Goal: Transaction & Acquisition: Purchase product/service

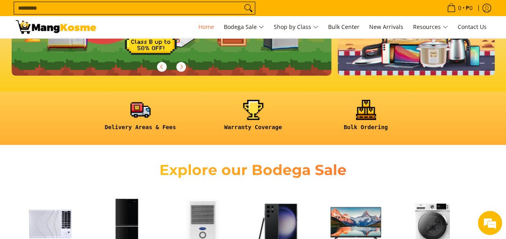
scroll to position [241, 0]
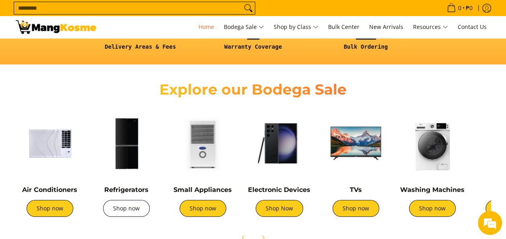
click at [136, 204] on link "Shop now" at bounding box center [126, 208] width 47 height 17
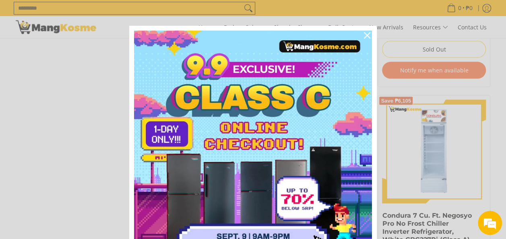
scroll to position [805, 0]
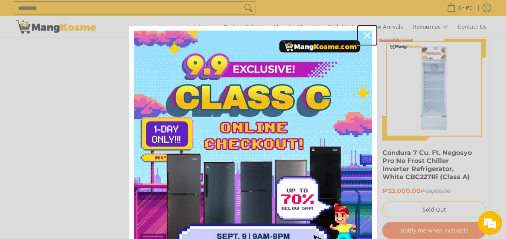
click at [364, 34] on icon "close icon" at bounding box center [367, 35] width 6 height 6
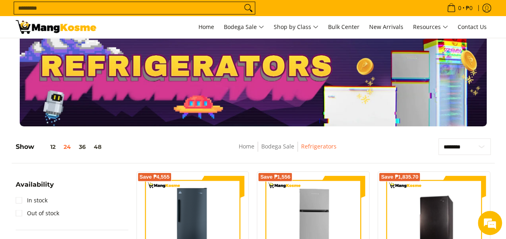
scroll to position [0, 0]
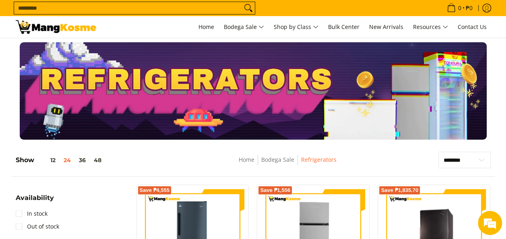
click at [368, 94] on div at bounding box center [253, 90] width 475 height 97
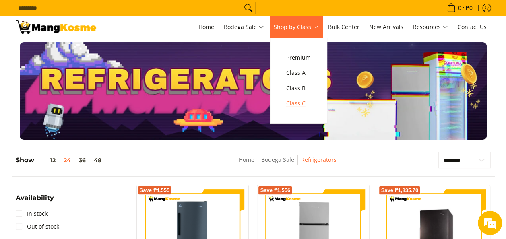
click at [301, 107] on span "Class C" at bounding box center [298, 104] width 25 height 10
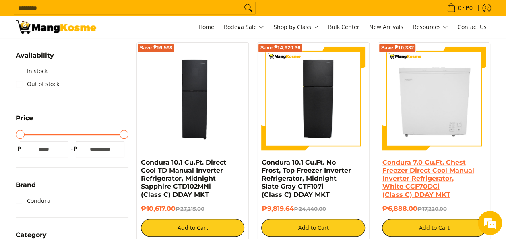
scroll to position [161, 0]
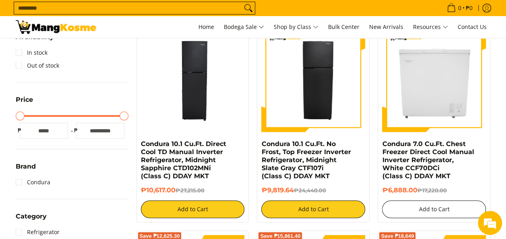
click at [423, 208] on button "Add to Cart" at bounding box center [434, 209] width 104 height 18
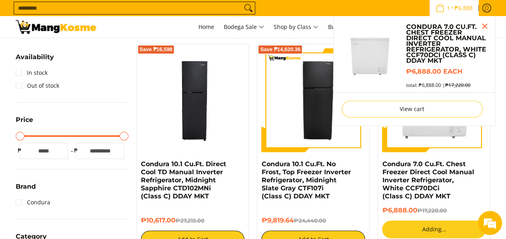
scroll to position [139, 0]
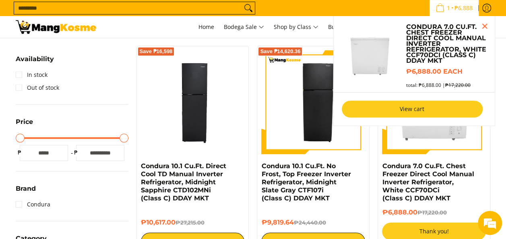
click at [410, 109] on link "View cart" at bounding box center [412, 109] width 141 height 17
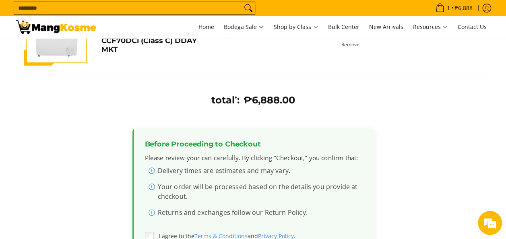
scroll to position [121, 0]
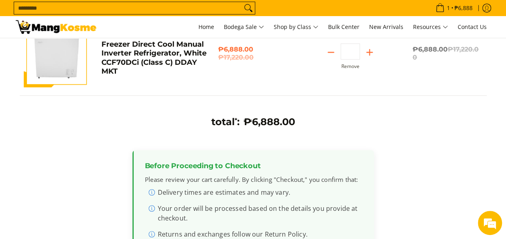
click at [57, 56] on img at bounding box center [57, 55] width 66 height 66
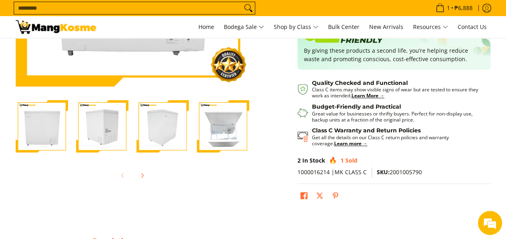
click at [212, 125] on img "Condura 7.0 Cu.Ft. Chest Freezer Direct Cool Manual Inverter Refrigerator, Whit…" at bounding box center [223, 126] width 52 height 52
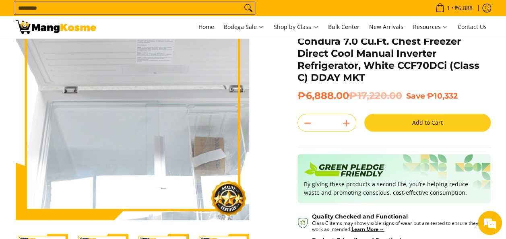
scroll to position [80, 0]
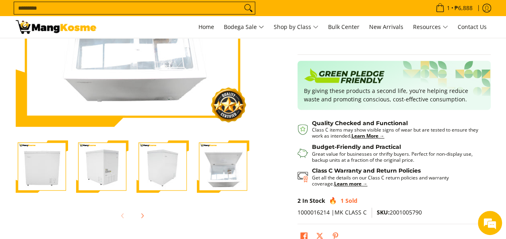
click at [103, 163] on img "Condura 7.0 Cu.Ft. Chest Freezer Direct Cool Manual Inverter Refrigerator, Whit…" at bounding box center [102, 166] width 52 height 52
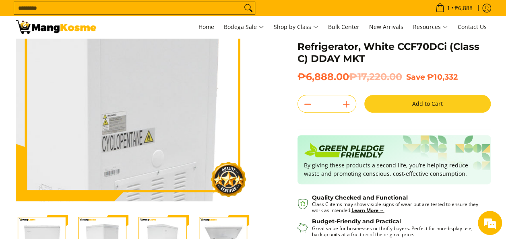
scroll to position [161, 0]
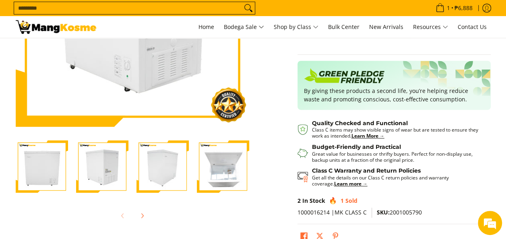
click at [54, 161] on img "Condura 7.0 Cu.Ft. Chest Freezer Direct Cool Manual Inverter Refrigerator, Whit…" at bounding box center [42, 166] width 52 height 52
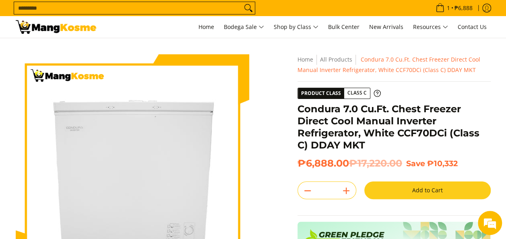
scroll to position [0, 0]
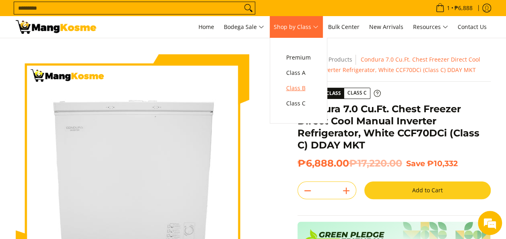
drag, startPoint x: 306, startPoint y: 89, endPoint x: 334, endPoint y: 91, distance: 27.9
click at [306, 89] on span "Class B" at bounding box center [298, 88] width 25 height 10
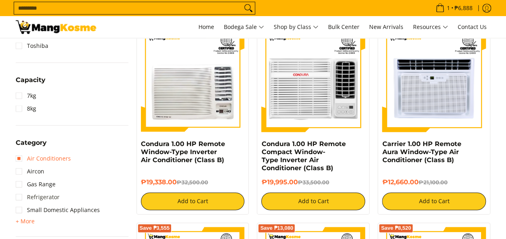
scroll to position [402, 0]
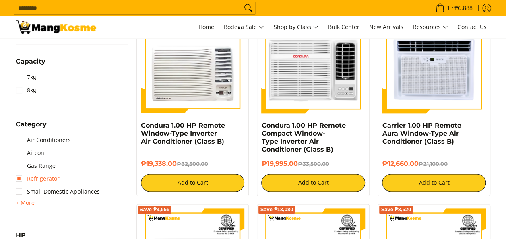
click at [53, 181] on link "Refrigerator" at bounding box center [38, 178] width 44 height 13
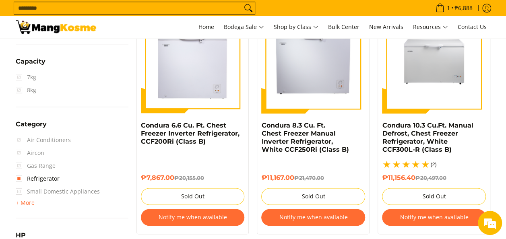
scroll to position [201, 0]
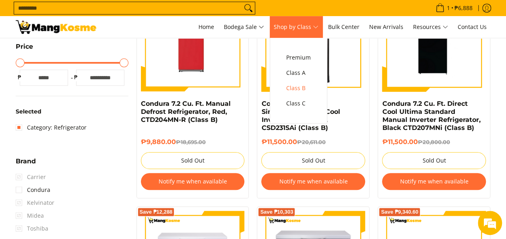
click at [305, 25] on span "Shop by Class" at bounding box center [296, 27] width 45 height 10
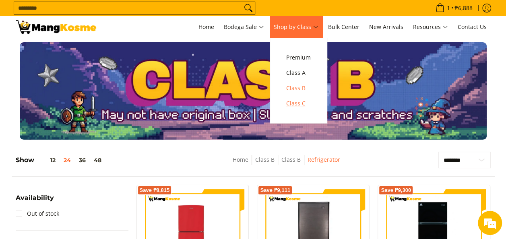
click at [308, 103] on span "Class C" at bounding box center [298, 104] width 25 height 10
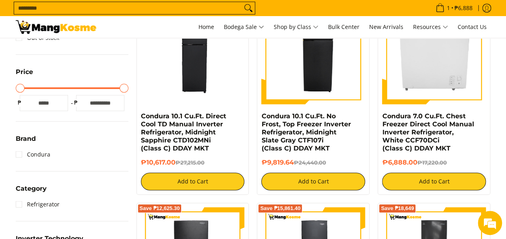
scroll to position [201, 0]
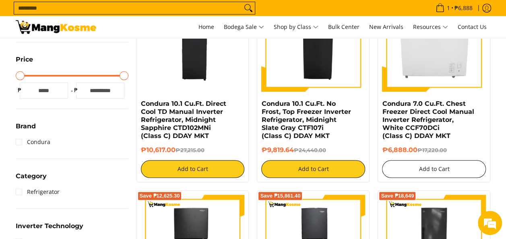
click at [446, 171] on button "Add to Cart" at bounding box center [434, 169] width 104 height 18
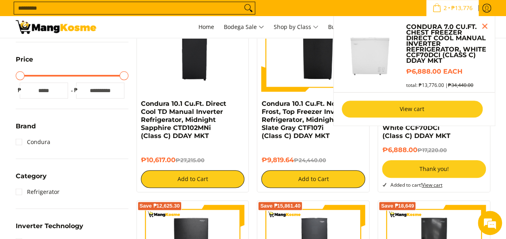
click at [401, 109] on link "View cart" at bounding box center [412, 109] width 141 height 17
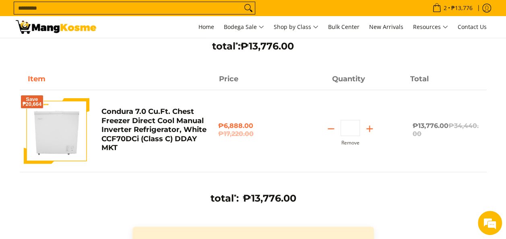
scroll to position [80, 0]
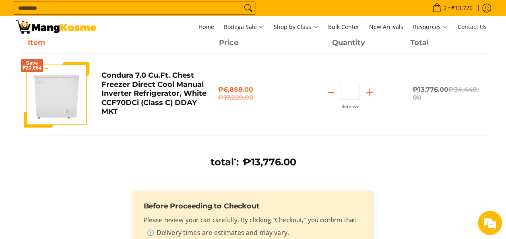
click at [332, 93] on line "Subtract" at bounding box center [331, 93] width 6 height 0
type input "*"
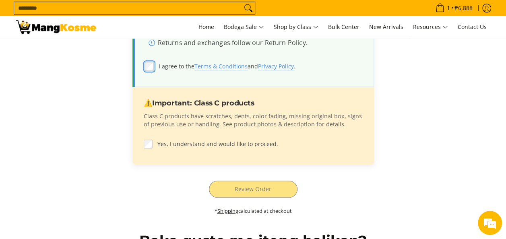
scroll to position [362, 0]
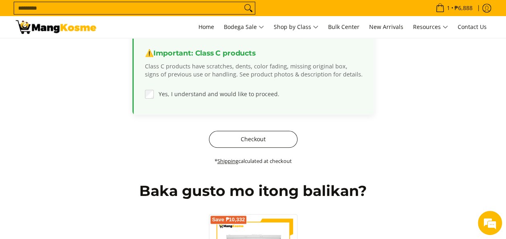
click at [243, 140] on button "Checkout" at bounding box center [253, 139] width 89 height 17
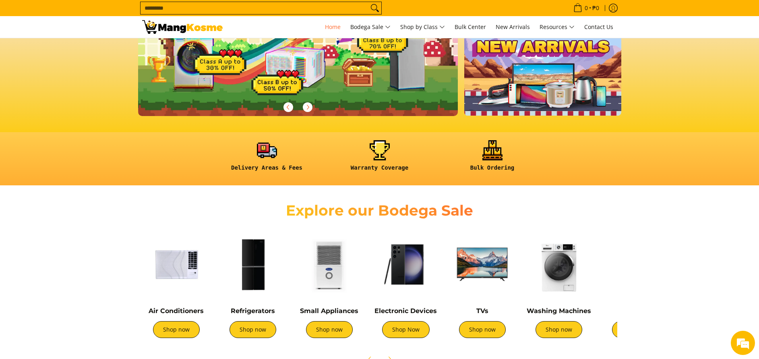
click at [181, 339] on div "Air Conditioners Shop now" at bounding box center [176, 326] width 68 height 39
click at [184, 332] on link "Shop now" at bounding box center [176, 329] width 47 height 17
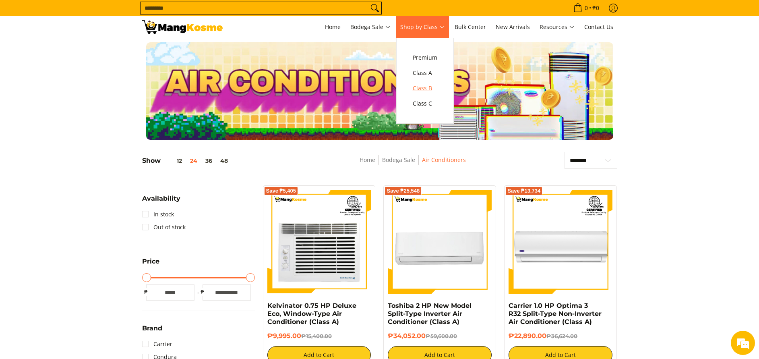
click at [423, 84] on span "Class B" at bounding box center [425, 88] width 25 height 10
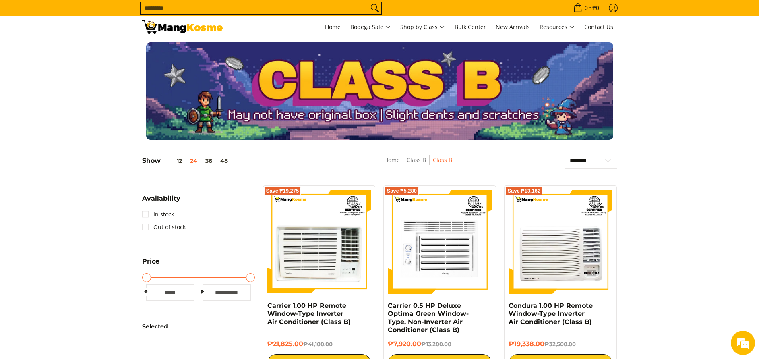
scroll to position [241, 0]
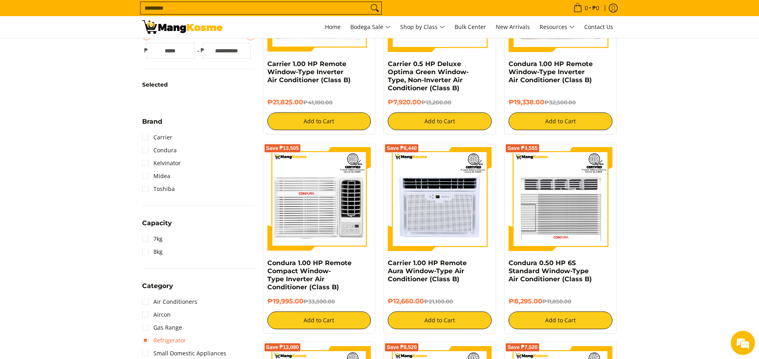
drag, startPoint x: 164, startPoint y: 344, endPoint x: 171, endPoint y: 338, distance: 8.3
click at [165, 344] on link "Refrigerator" at bounding box center [164, 340] width 44 height 13
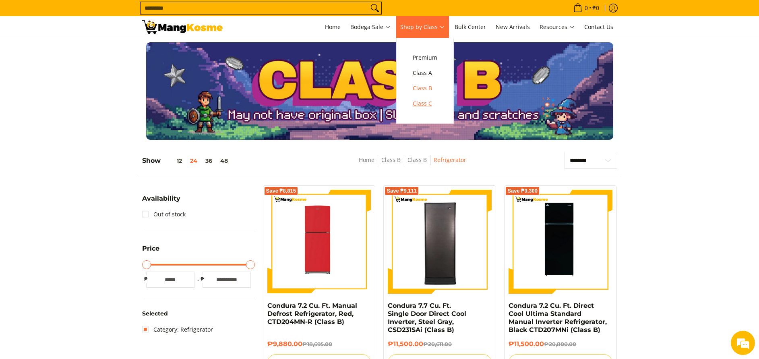
click at [432, 105] on span "Class C" at bounding box center [425, 104] width 25 height 10
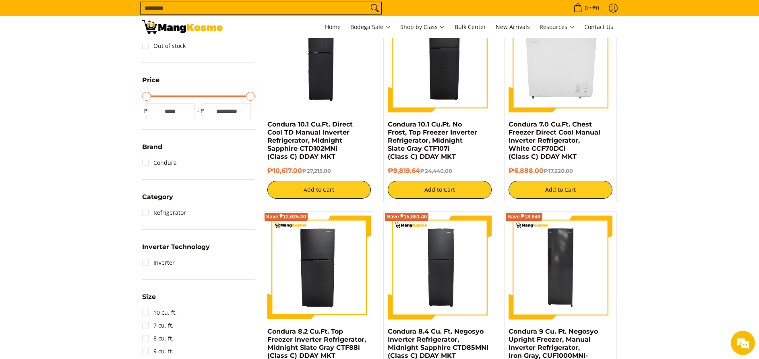
scroll to position [60, 0]
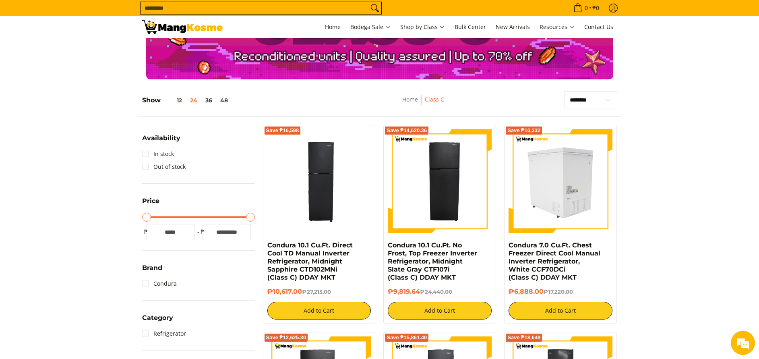
click at [567, 204] on img at bounding box center [560, 181] width 104 height 104
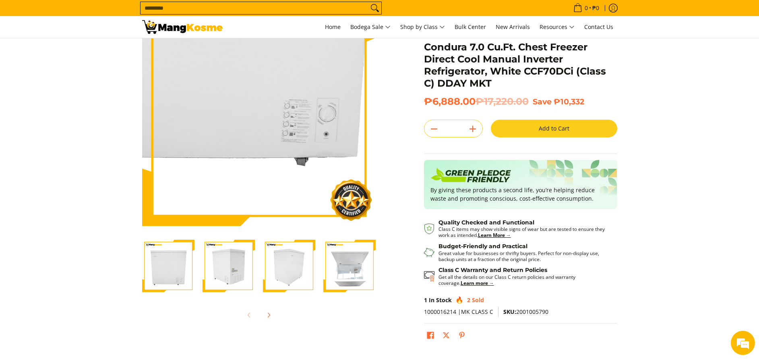
scroll to position [121, 0]
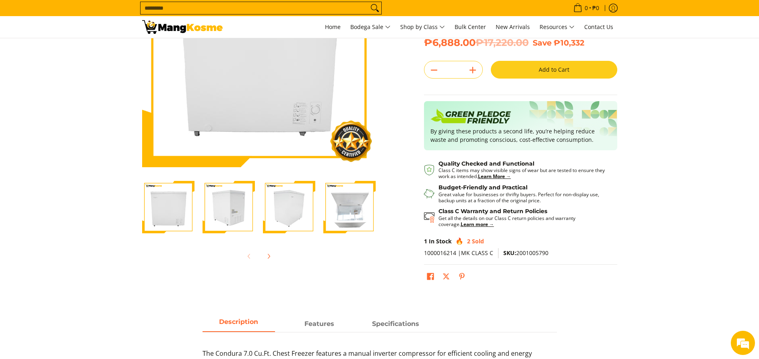
click at [353, 214] on img "Condura 7.0 Cu.Ft. Chest Freezer Direct Cool Manual Inverter Refrigerator, Whit…" at bounding box center [349, 207] width 52 height 52
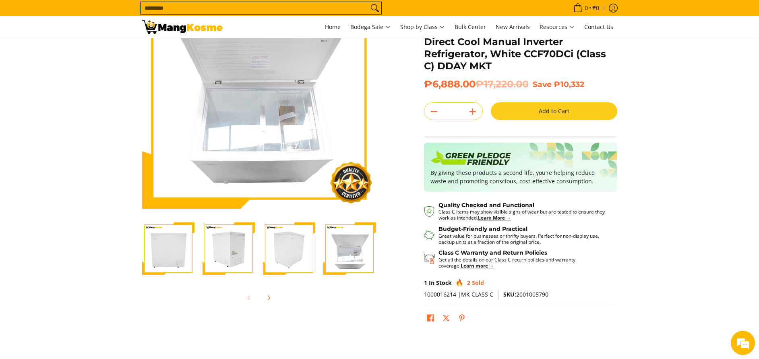
scroll to position [60, 0]
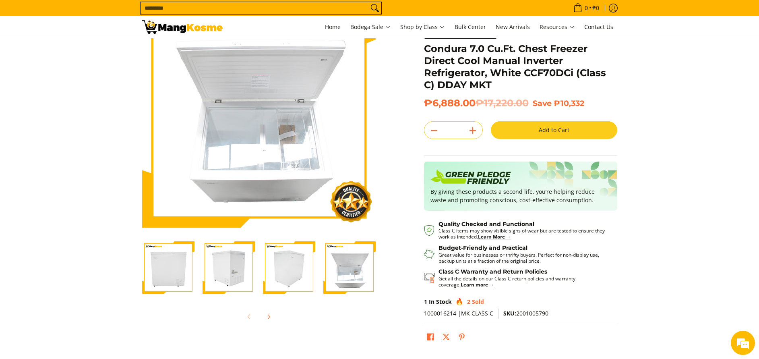
click at [239, 262] on img "Condura 7.0 Cu.Ft. Chest Freezer Direct Cool Manual Inverter Refrigerator, Whit…" at bounding box center [228, 267] width 52 height 52
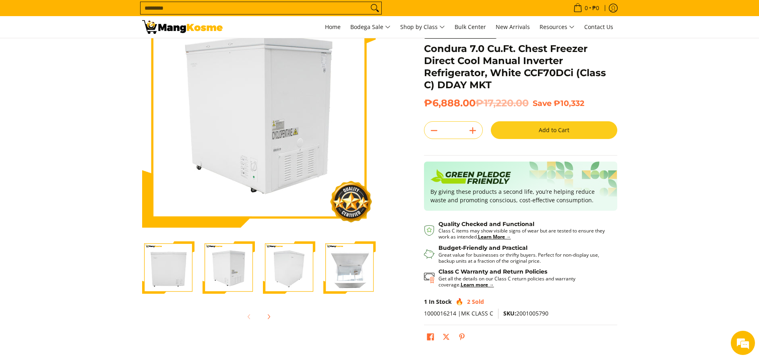
click at [161, 253] on img "Condura 7.0 Cu.Ft. Chest Freezer Direct Cool Manual Inverter Refrigerator, Whit…" at bounding box center [168, 267] width 52 height 52
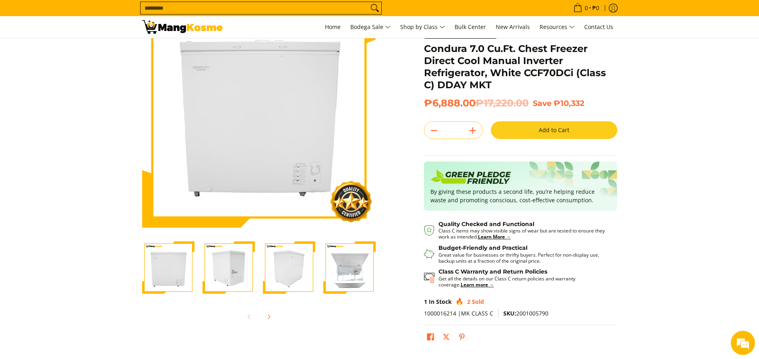
click at [267, 254] on img "Condura 7.0 Cu.Ft. Chest Freezer Direct Cool Manual Inverter Refrigerator, Whit…" at bounding box center [289, 267] width 52 height 52
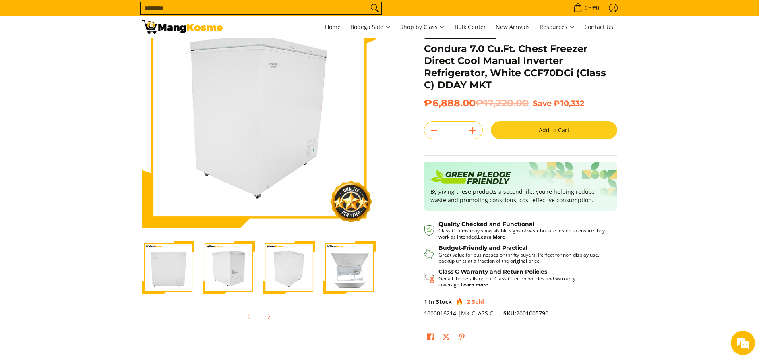
click at [331, 265] on img "Condura 7.0 Cu.Ft. Chest Freezer Direct Cool Manual Inverter Refrigerator, Whit…" at bounding box center [349, 267] width 52 height 52
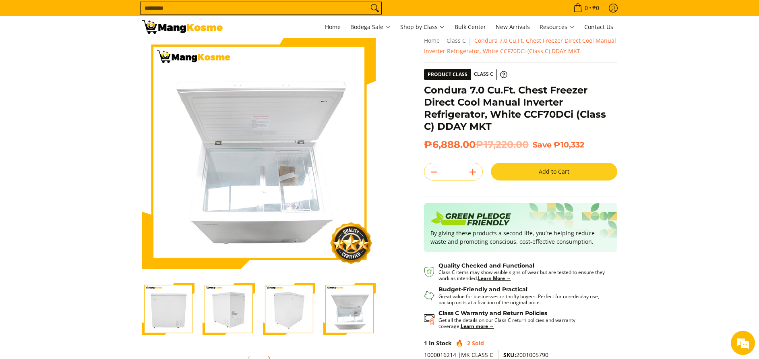
scroll to position [0, 0]
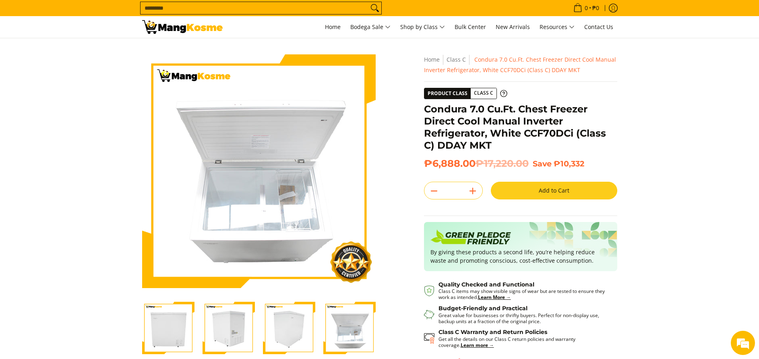
drag, startPoint x: 39, startPoint y: 144, endPoint x: 92, endPoint y: 163, distance: 56.0
click at [39, 144] on section "Skip to Main Content Enable zoom Disable zoom Enable zoom Disable zoom Enable z…" at bounding box center [379, 231] width 759 height 386
